Goal: Task Accomplishment & Management: Use online tool/utility

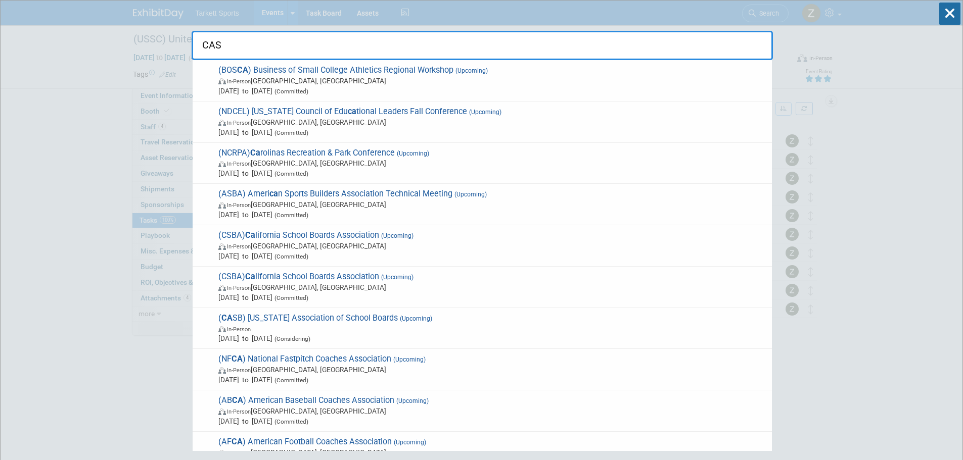
type input "CASH"
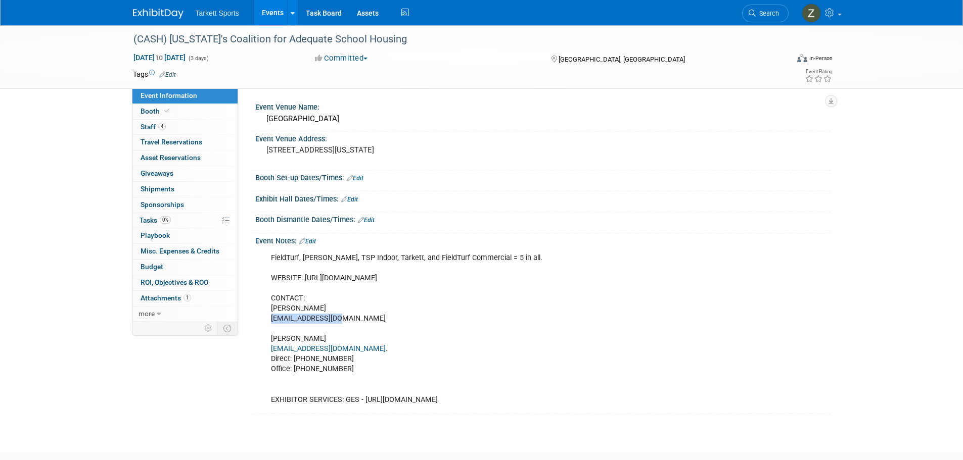
drag, startPoint x: 344, startPoint y: 319, endPoint x: 272, endPoint y: 322, distance: 71.3
click at [272, 322] on div "FieldTurf, Beynon, TSP Indoor, Tarkett, and FieldTurf Commercial = 5 in all. WE…" at bounding box center [491, 329] width 455 height 162
copy div "kspallas@m-w-h.com"
drag, startPoint x: 345, startPoint y: 347, endPoint x: 269, endPoint y: 346, distance: 76.3
click at [269, 346] on div "FieldTurf, Beynon, TSP Indoor, Tarkett, and FieldTurf Commercial = 5 in all. WE…" at bounding box center [491, 329] width 455 height 162
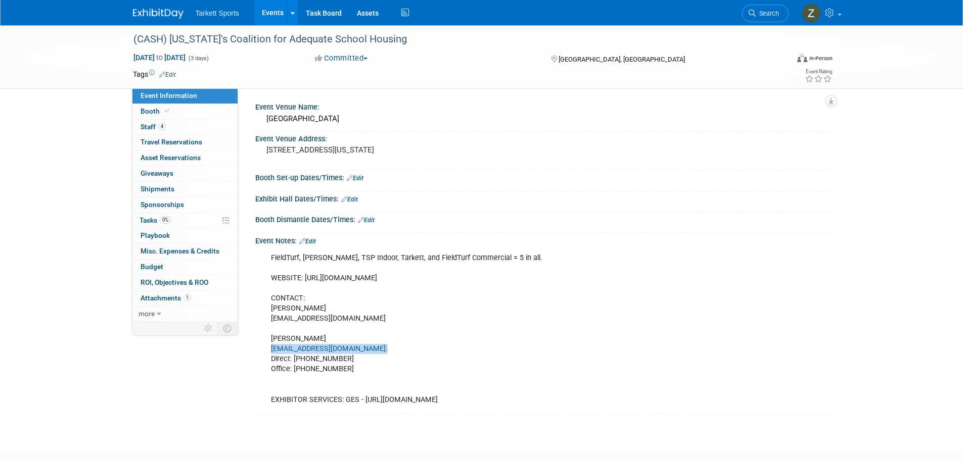
copy div "lnguyen@m-w-h.com ."
click at [771, 7] on link "Search" at bounding box center [765, 14] width 46 height 18
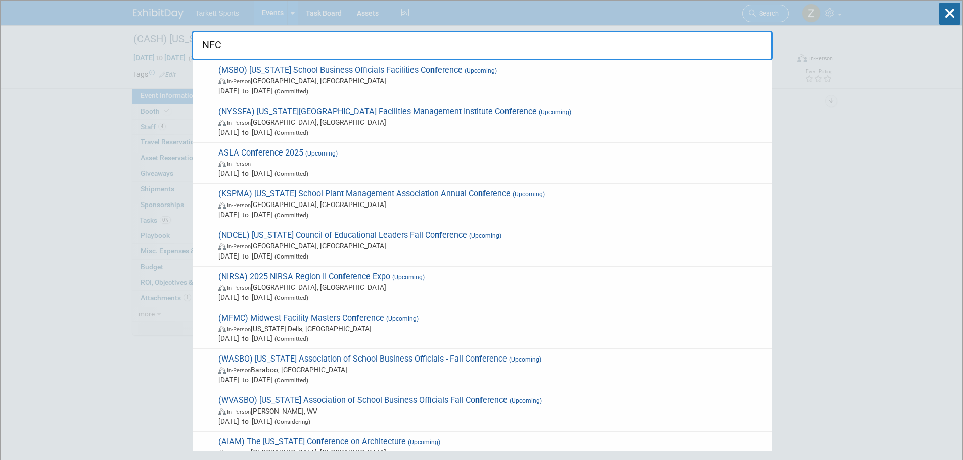
type input "NFCA"
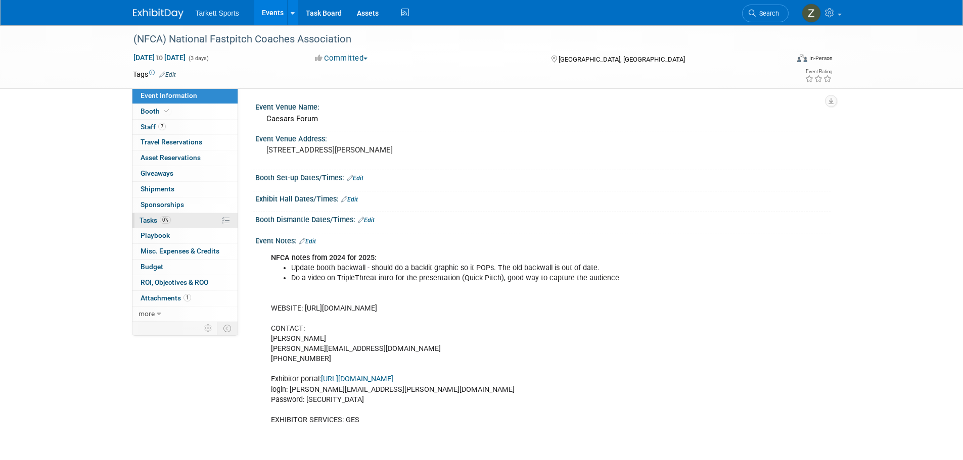
click at [194, 226] on link "0% Tasks 0%" at bounding box center [184, 220] width 105 height 15
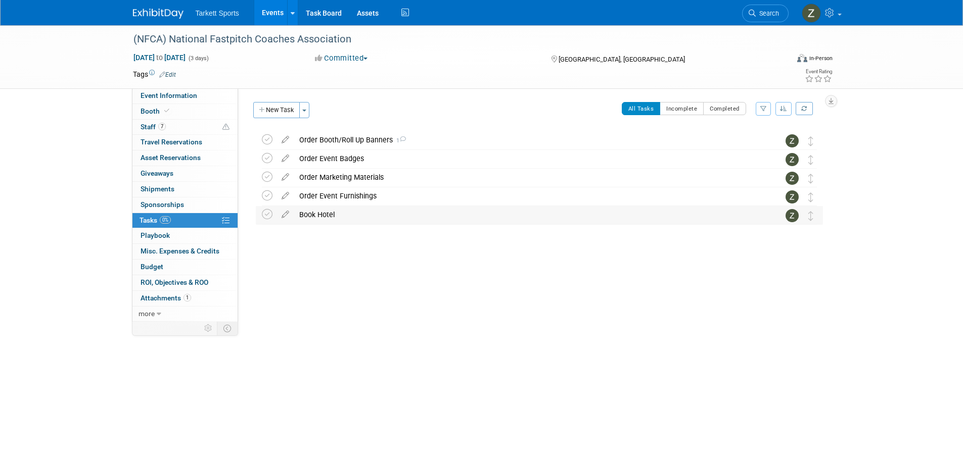
click at [349, 218] on div "Book Hotel" at bounding box center [529, 214] width 471 height 17
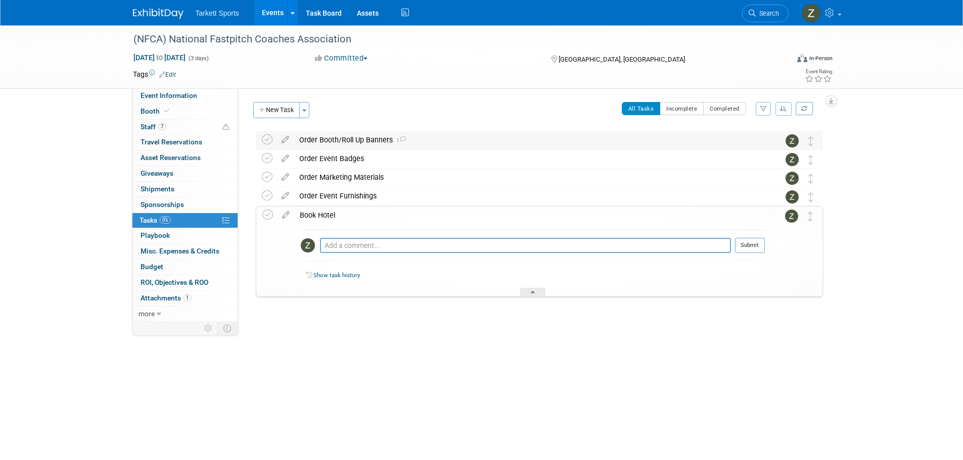
click at [324, 137] on div "Order Booth/Roll Up Banners 1" at bounding box center [529, 139] width 471 height 17
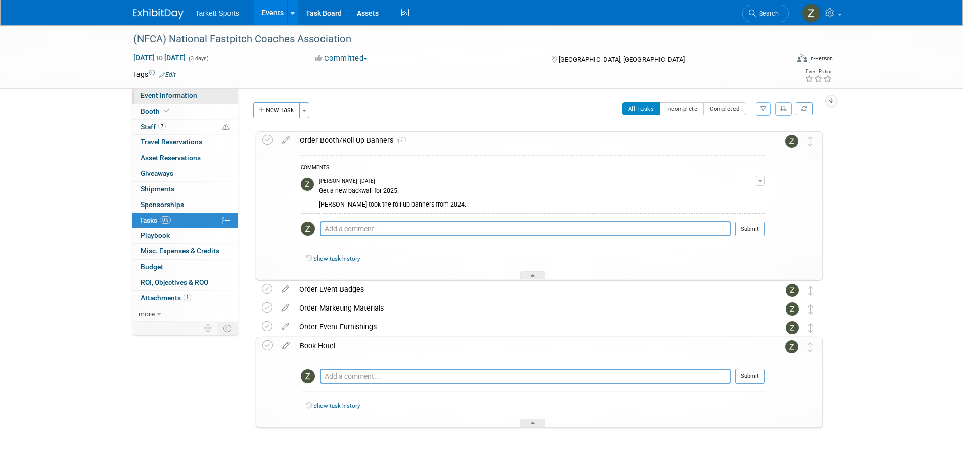
click at [201, 94] on link "Event Information" at bounding box center [184, 95] width 105 height 15
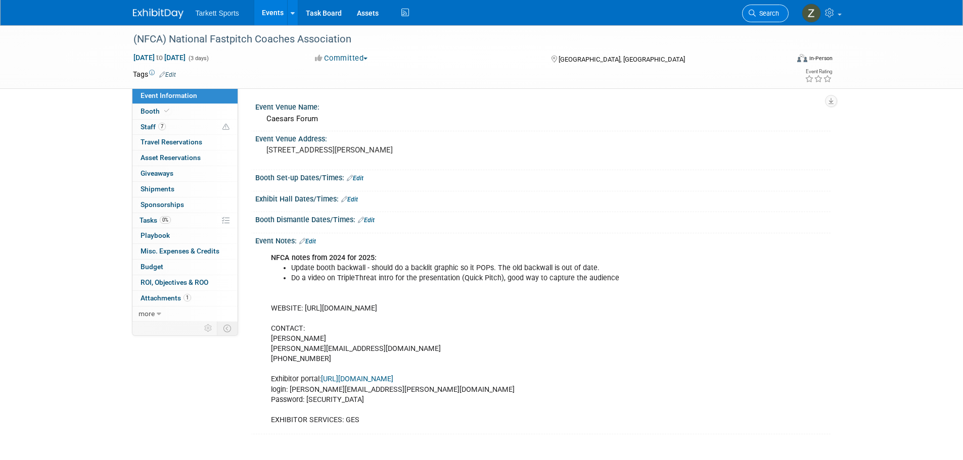
click at [768, 11] on span "Search" at bounding box center [767, 14] width 23 height 8
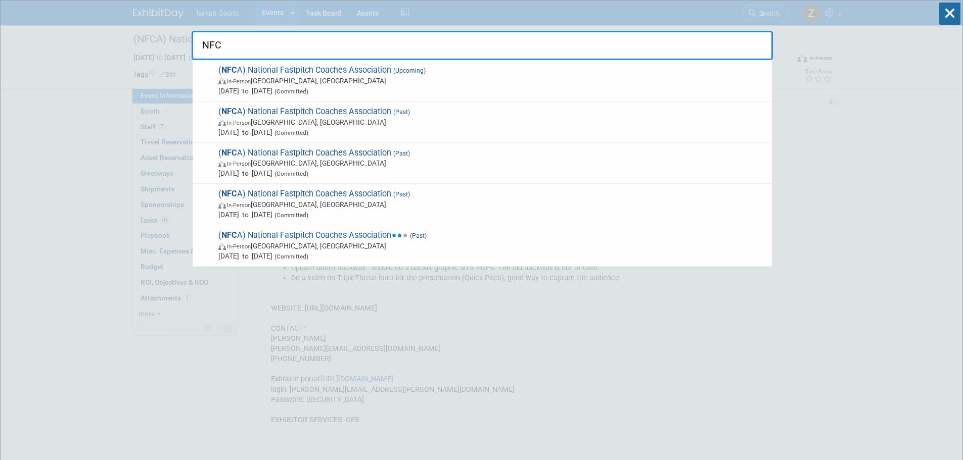
type input "NFCA"
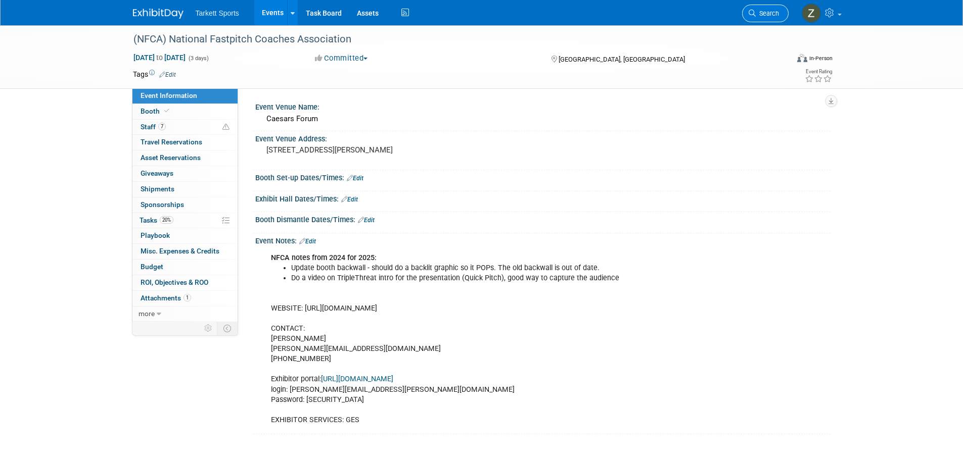
click at [778, 12] on link "Search" at bounding box center [765, 14] width 46 height 18
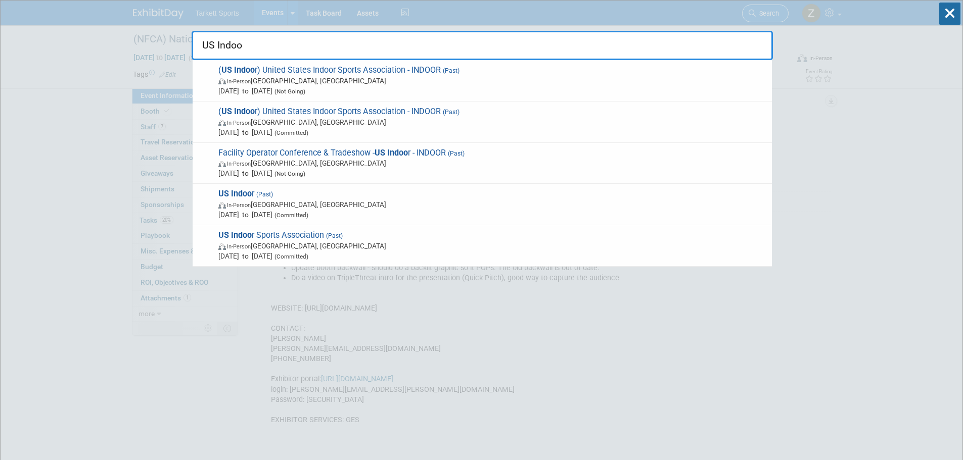
type input "US Indoor"
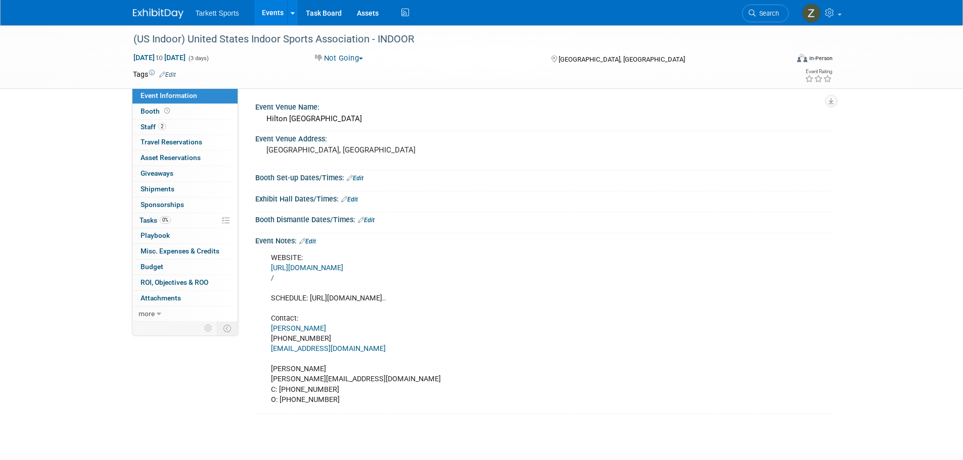
click at [186, 131] on link "2 Staff 2" at bounding box center [184, 127] width 105 height 15
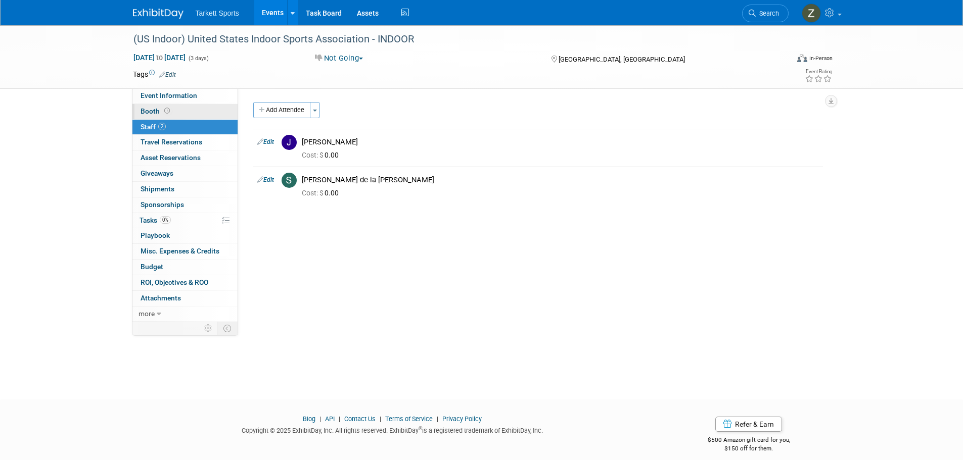
click at [173, 114] on link "Booth" at bounding box center [184, 111] width 105 height 15
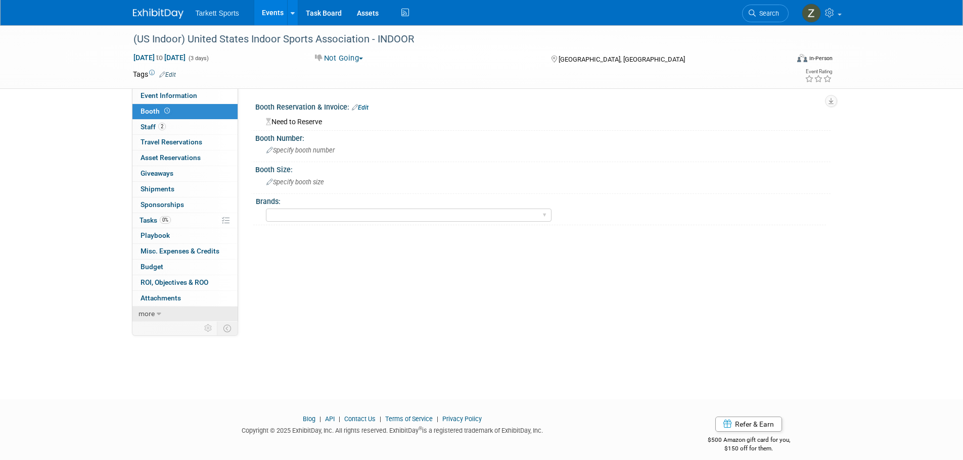
click at [171, 316] on link "more" at bounding box center [184, 314] width 105 height 15
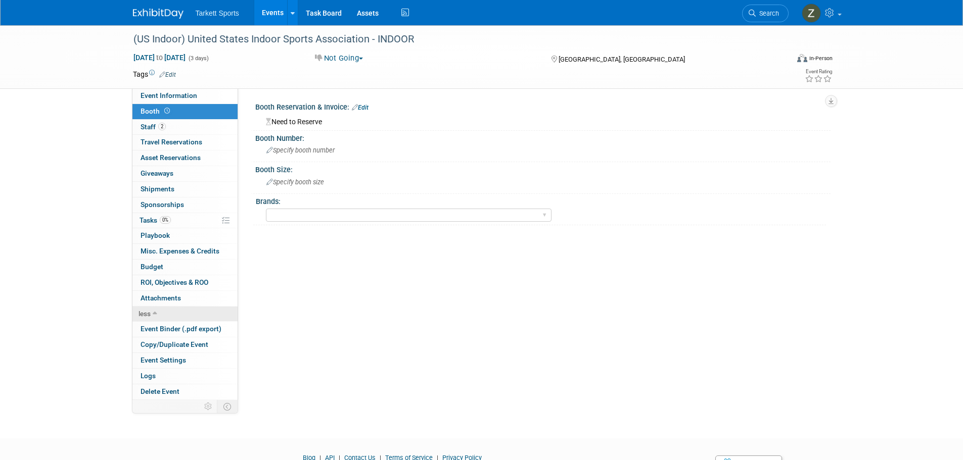
drag, startPoint x: 164, startPoint y: 344, endPoint x: 168, endPoint y: 319, distance: 25.1
click at [164, 344] on span "Copy/Duplicate Event" at bounding box center [175, 345] width 68 height 8
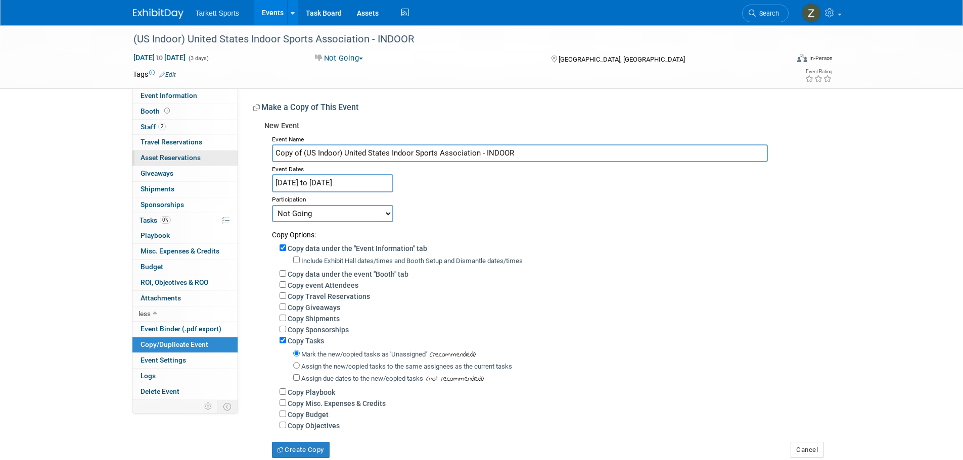
drag, startPoint x: 305, startPoint y: 153, endPoint x: 182, endPoint y: 152, distance: 122.8
click at [182, 152] on div "Event Information Event Info Booth Booth 2 Staff 2 Staff 0 Travel Reservations …" at bounding box center [481, 241] width 713 height 433
type input "US Indoor) United States Indoor Sports Association - INDOOR"
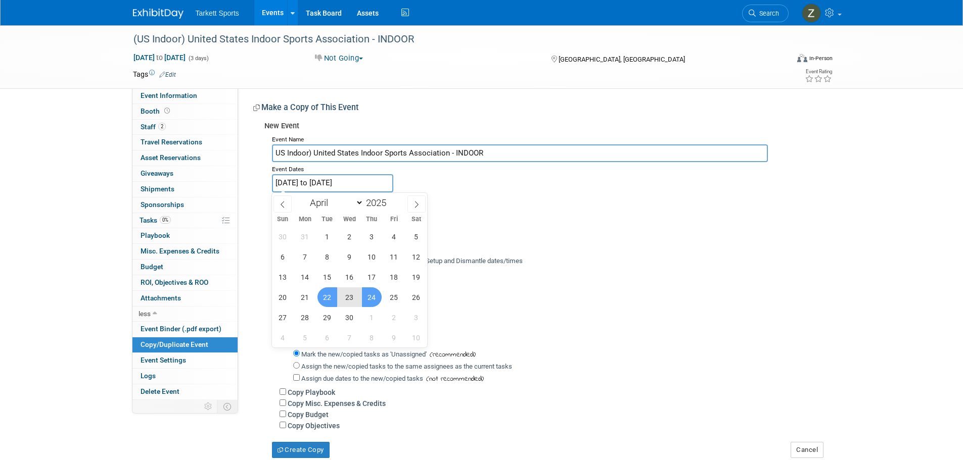
click at [315, 181] on input "Apr 22, 2025 to Apr 24, 2025" at bounding box center [332, 183] width 121 height 18
click at [389, 199] on span at bounding box center [390, 200] width 7 height 6
type input "2026"
click at [414, 200] on span at bounding box center [416, 204] width 18 height 17
select select "4"
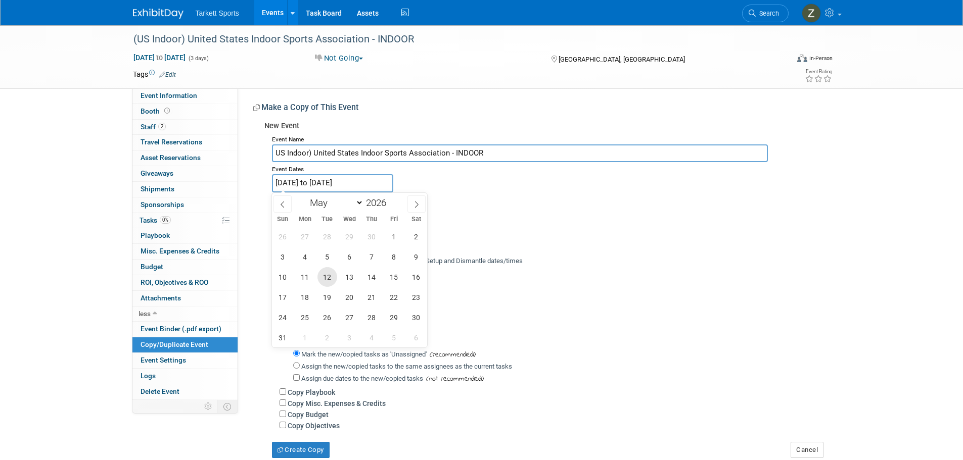
click at [321, 274] on span "12" at bounding box center [327, 277] width 20 height 20
click at [370, 278] on span "14" at bounding box center [372, 277] width 20 height 20
type input "May 12, 2026 to May 14, 2026"
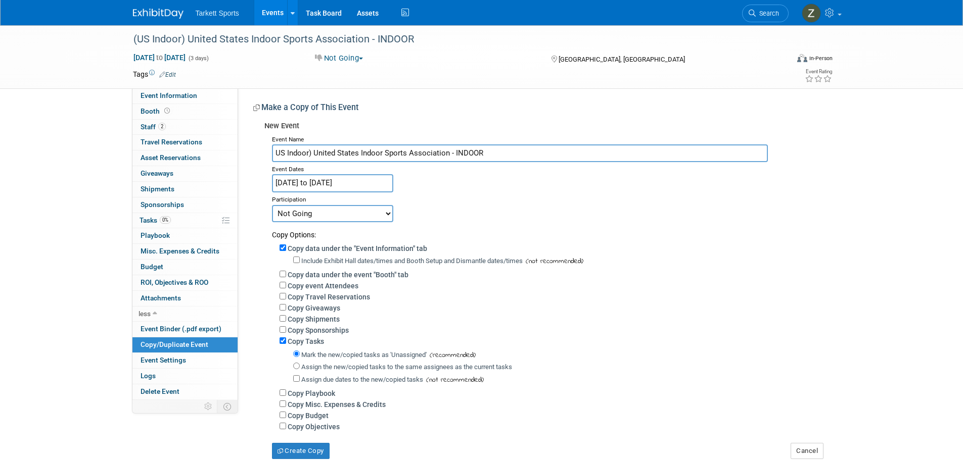
click at [306, 290] on label "Copy event Attendees" at bounding box center [323, 286] width 71 height 8
click at [286, 289] on input "Copy event Attendees" at bounding box center [282, 285] width 7 height 7
checkbox input "true"
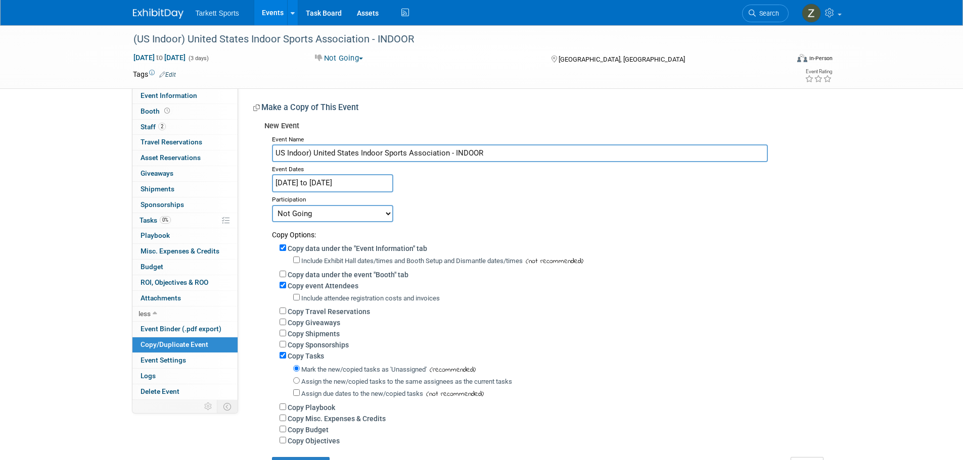
click at [310, 382] on label "Assign the new/copied tasks to the same assignees as the current tasks" at bounding box center [406, 382] width 211 height 8
click at [300, 382] on input "Assign the new/copied tasks to the same assignees as the current tasks" at bounding box center [296, 381] width 7 height 7
radio input "true"
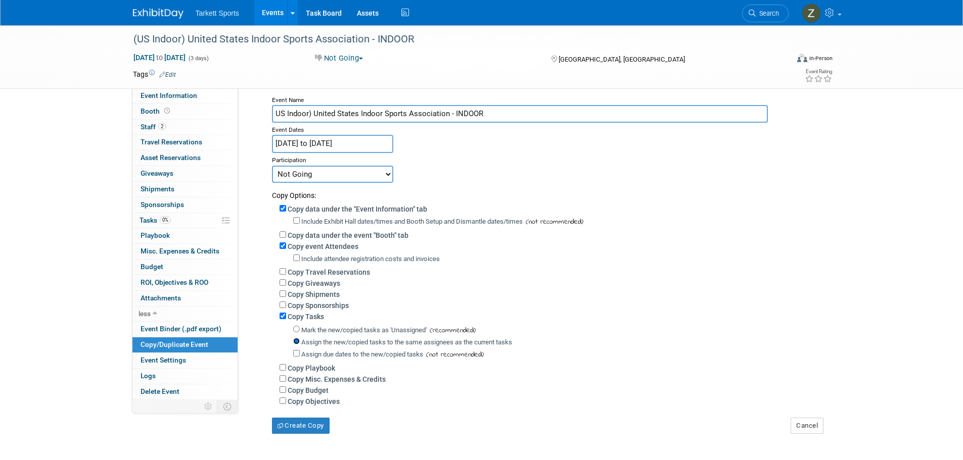
scroll to position [101, 0]
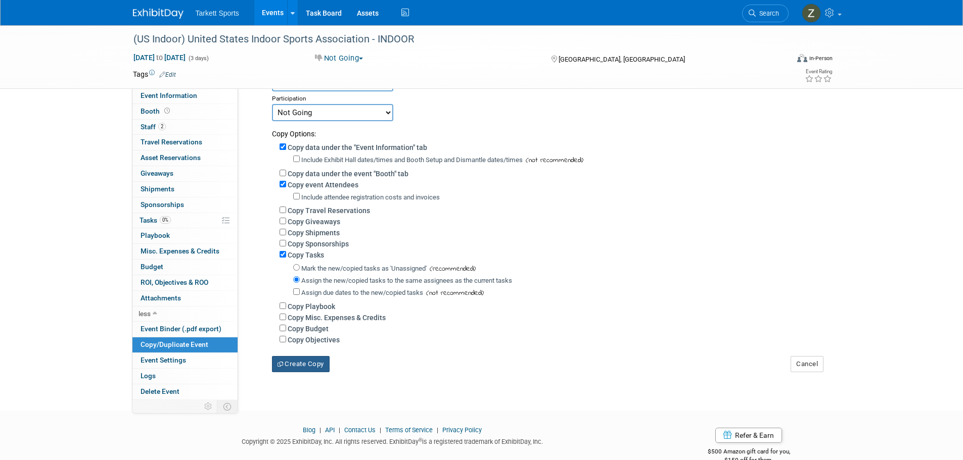
click at [298, 369] on button "Create Copy" at bounding box center [301, 364] width 58 height 16
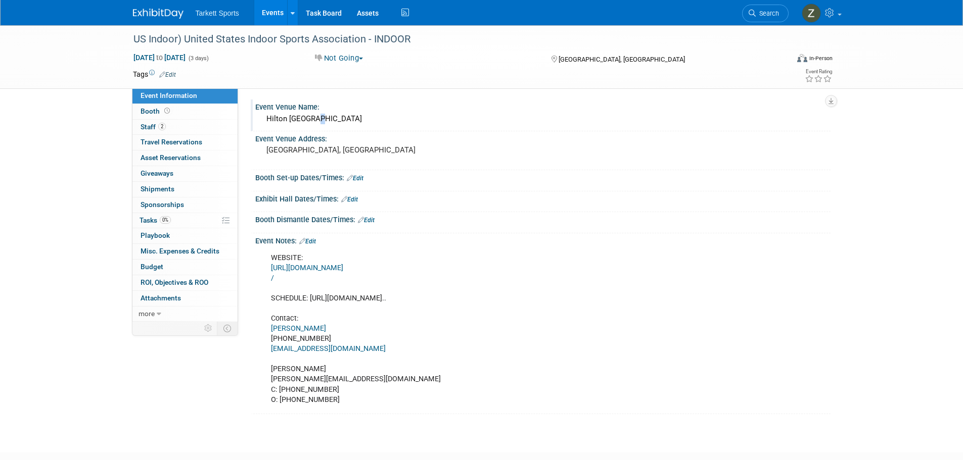
click at [313, 123] on div "Hilton [GEOGRAPHIC_DATA]" at bounding box center [543, 119] width 560 height 16
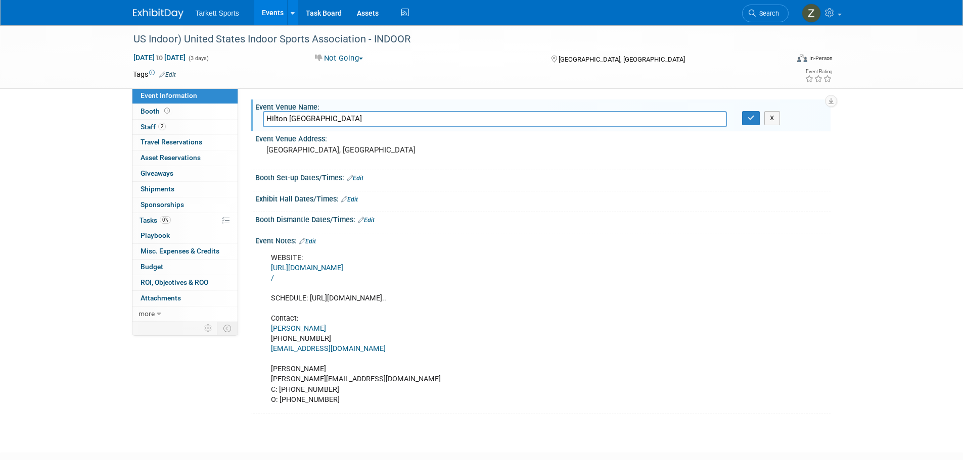
click at [313, 123] on input "Hilton New Orleans Riverside" at bounding box center [495, 119] width 464 height 16
type input "Peppermill Resort Spa Casino"
